Goal: Task Accomplishment & Management: Manage account settings

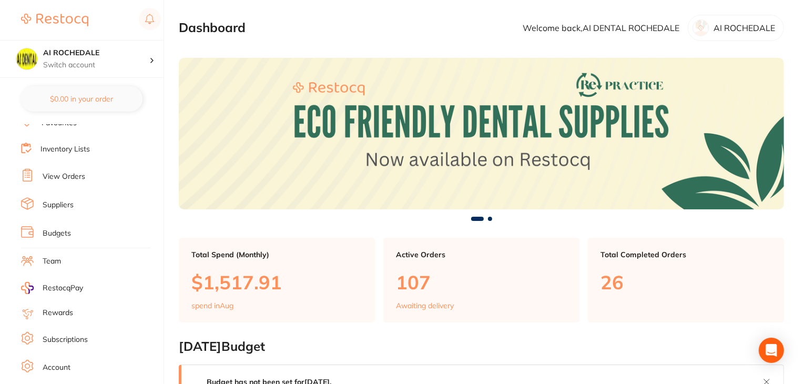
scroll to position [106, 0]
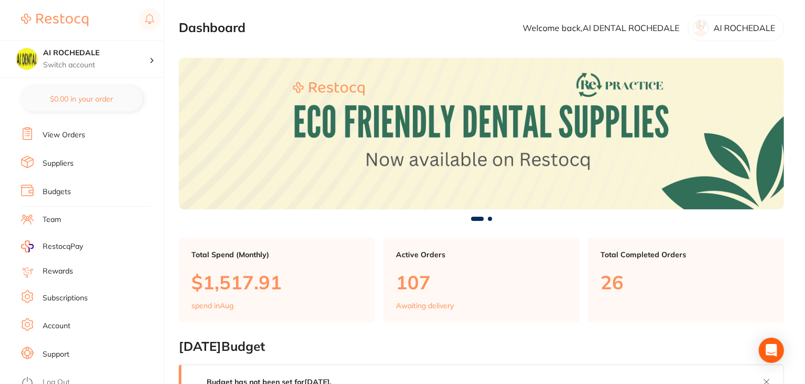
click at [55, 377] on link "Log Out" at bounding box center [56, 382] width 27 height 11
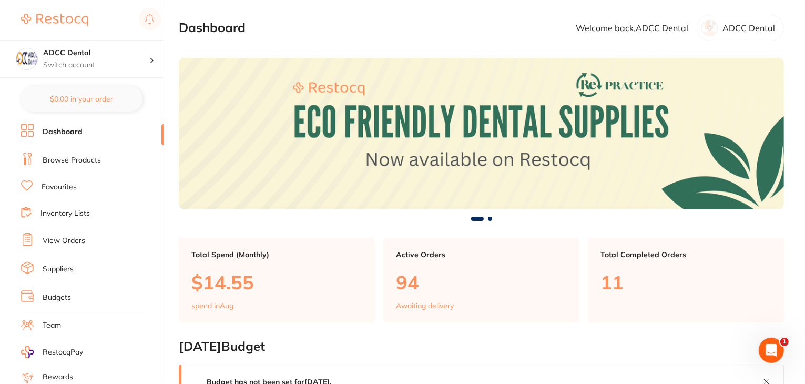
scroll to position [106, 0]
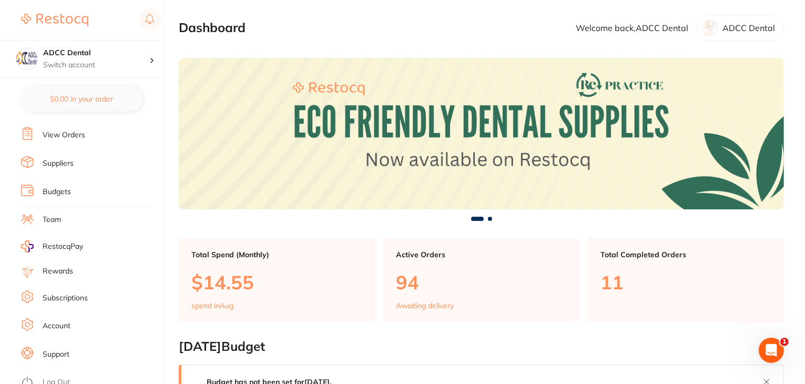
click at [59, 377] on link "Log Out" at bounding box center [56, 382] width 27 height 11
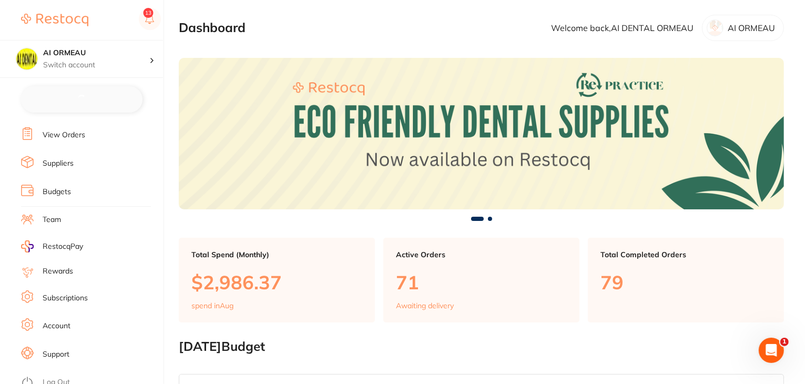
checkbox input "false"
click at [63, 377] on link "Log Out" at bounding box center [56, 382] width 27 height 11
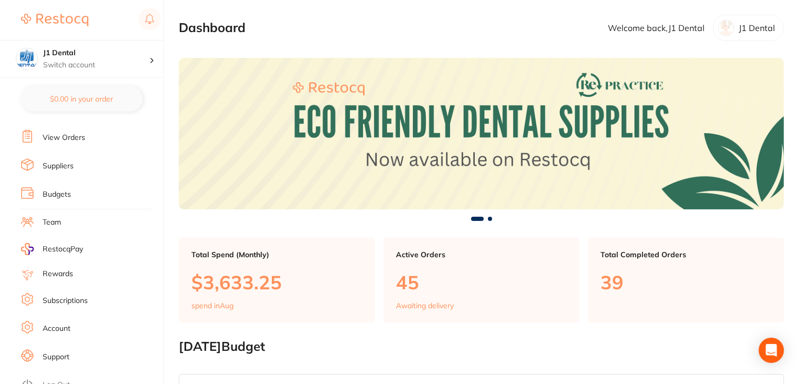
scroll to position [106, 0]
click at [64, 377] on link "Log Out" at bounding box center [56, 382] width 27 height 11
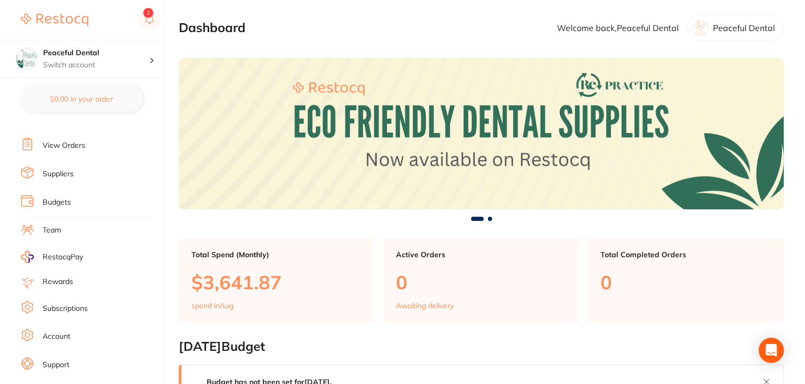
scroll to position [106, 0]
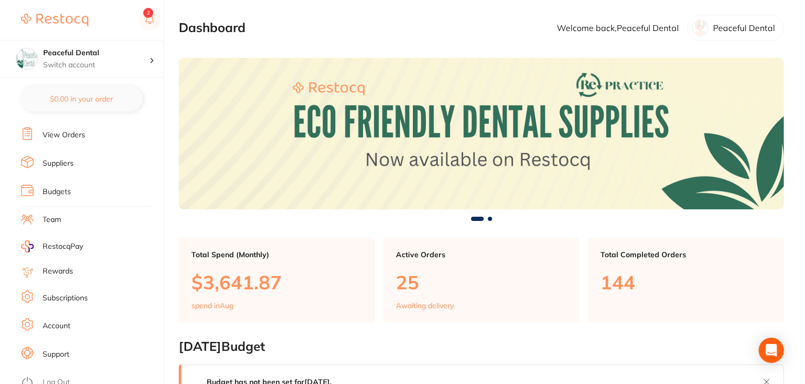
click at [58, 378] on link "Log Out" at bounding box center [56, 382] width 27 height 11
